Goal: Information Seeking & Learning: Learn about a topic

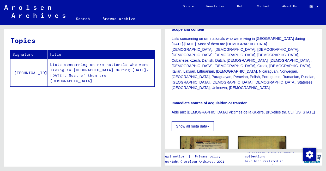
scroll to position [200, 0]
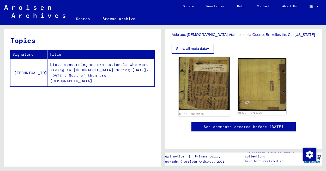
click at [214, 72] on img at bounding box center [204, 83] width 51 height 53
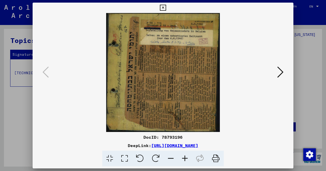
click at [272, 74] on img at bounding box center [162, 72] width 225 height 119
click at [154, 156] on icon at bounding box center [156, 159] width 16 height 16
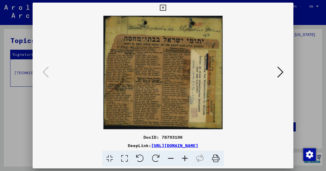
click at [184, 158] on icon at bounding box center [185, 159] width 14 height 16
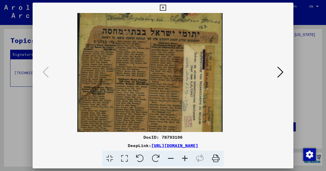
click at [184, 158] on icon at bounding box center [185, 159] width 14 height 16
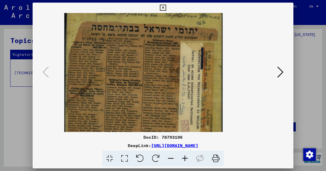
click at [184, 158] on icon at bounding box center [185, 159] width 14 height 16
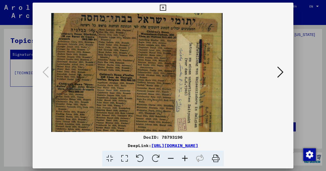
drag, startPoint x: 154, startPoint y: 104, endPoint x: 154, endPoint y: 98, distance: 6.0
click at [154, 98] on img at bounding box center [136, 66] width 171 height 163
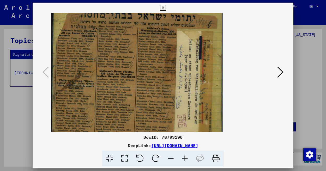
scroll to position [12, 0]
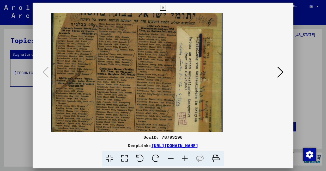
drag, startPoint x: 154, startPoint y: 101, endPoint x: 154, endPoint y: 95, distance: 5.7
click at [154, 95] on img at bounding box center [136, 60] width 171 height 163
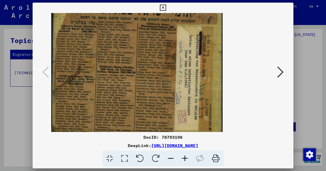
click at [154, 95] on img at bounding box center [136, 58] width 171 height 163
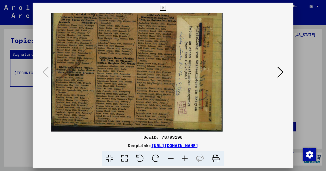
scroll to position [23, 0]
drag, startPoint x: 153, startPoint y: 97, endPoint x: 154, endPoint y: 88, distance: 8.9
click at [154, 88] on img at bounding box center [136, 49] width 171 height 163
click at [279, 72] on icon at bounding box center [280, 72] width 6 height 13
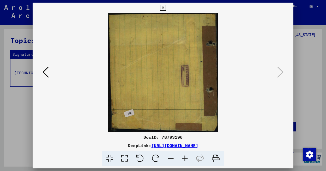
click at [47, 77] on icon at bounding box center [45, 72] width 6 height 13
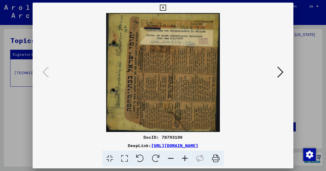
click at [154, 158] on icon at bounding box center [156, 159] width 16 height 16
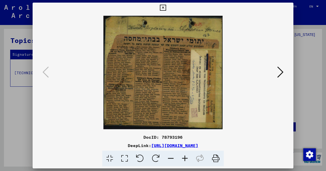
click at [182, 158] on icon at bounding box center [185, 159] width 14 height 16
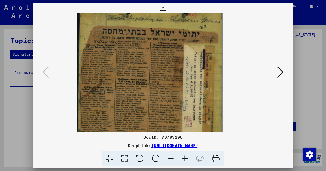
click at [182, 158] on icon at bounding box center [185, 159] width 14 height 16
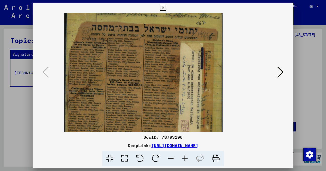
click at [182, 158] on icon at bounding box center [185, 159] width 14 height 16
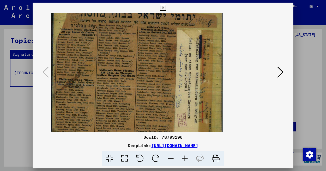
scroll to position [11, 0]
drag, startPoint x: 139, startPoint y: 95, endPoint x: 151, endPoint y: 84, distance: 16.2
click at [151, 84] on img at bounding box center [136, 61] width 171 height 163
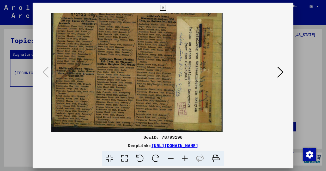
scroll to position [22, 0]
drag, startPoint x: 146, startPoint y: 90, endPoint x: 148, endPoint y: 79, distance: 10.9
click at [148, 79] on img at bounding box center [136, 50] width 171 height 163
click at [301, 68] on div at bounding box center [163, 85] width 326 height 171
